Goal: Transaction & Acquisition: Purchase product/service

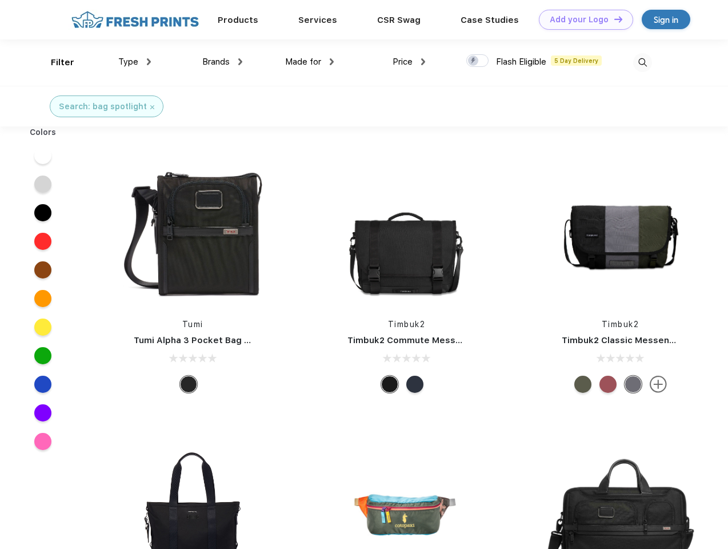
click at [582, 19] on link "Add your Logo Design Tool" at bounding box center [586, 20] width 94 height 20
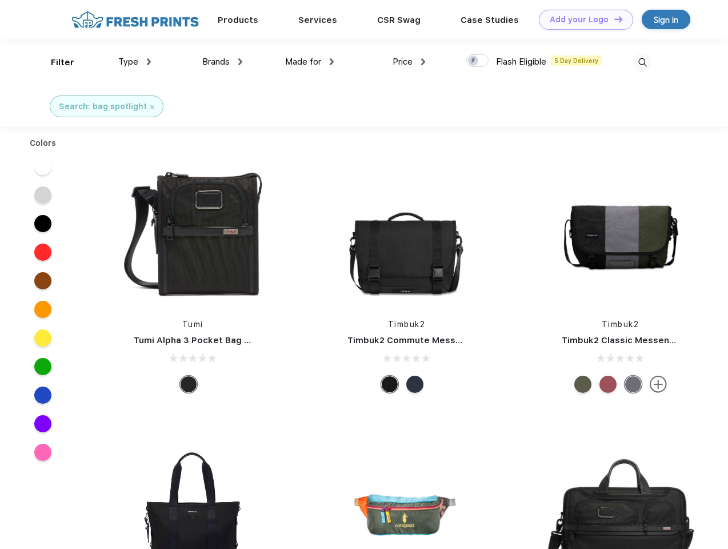
click at [0, 0] on div "Design Tool" at bounding box center [0, 0] width 0 height 0
click at [613, 19] on link "Add your Logo Design Tool" at bounding box center [586, 20] width 94 height 20
click at [55, 62] on div "Filter" at bounding box center [62, 62] width 23 height 13
click at [135, 62] on span "Type" at bounding box center [128, 62] width 20 height 10
click at [222, 62] on span "Brands" at bounding box center [215, 62] width 27 height 10
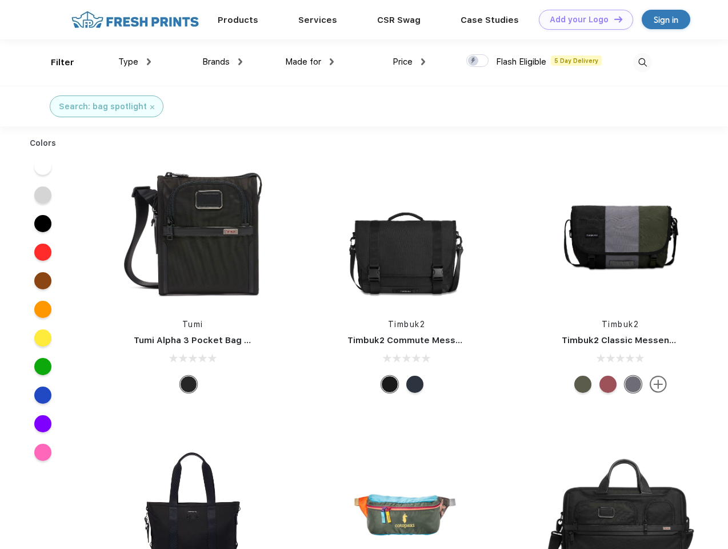
click at [310, 62] on span "Made for" at bounding box center [303, 62] width 36 height 10
click at [409, 62] on span "Price" at bounding box center [403, 62] width 20 height 10
click at [478, 61] on div at bounding box center [477, 60] width 22 height 13
click at [474, 61] on input "checkbox" at bounding box center [469, 57] width 7 height 7
click at [642, 62] on img at bounding box center [642, 62] width 19 height 19
